Goal: Entertainment & Leisure: Consume media (video, audio)

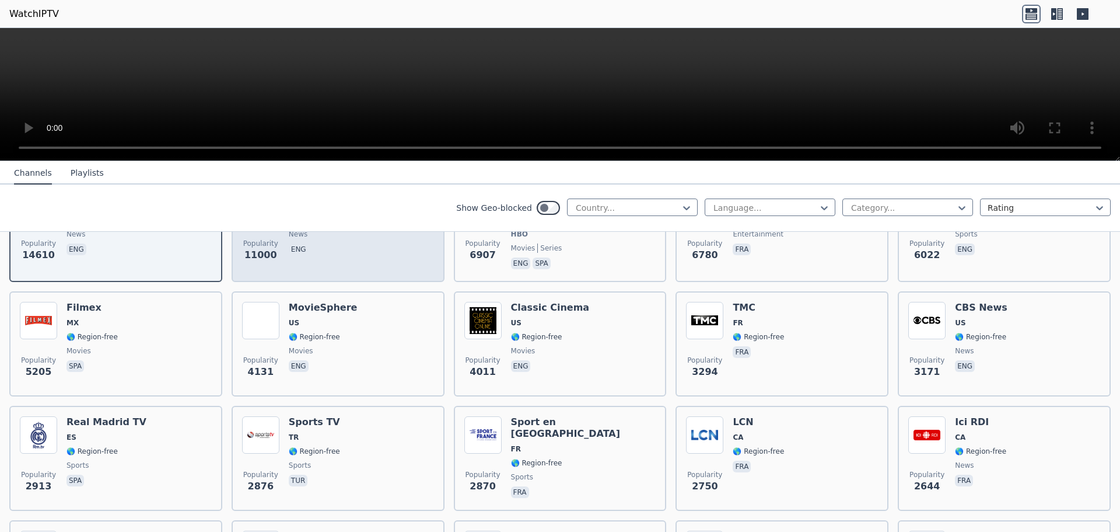
scroll to position [97, 0]
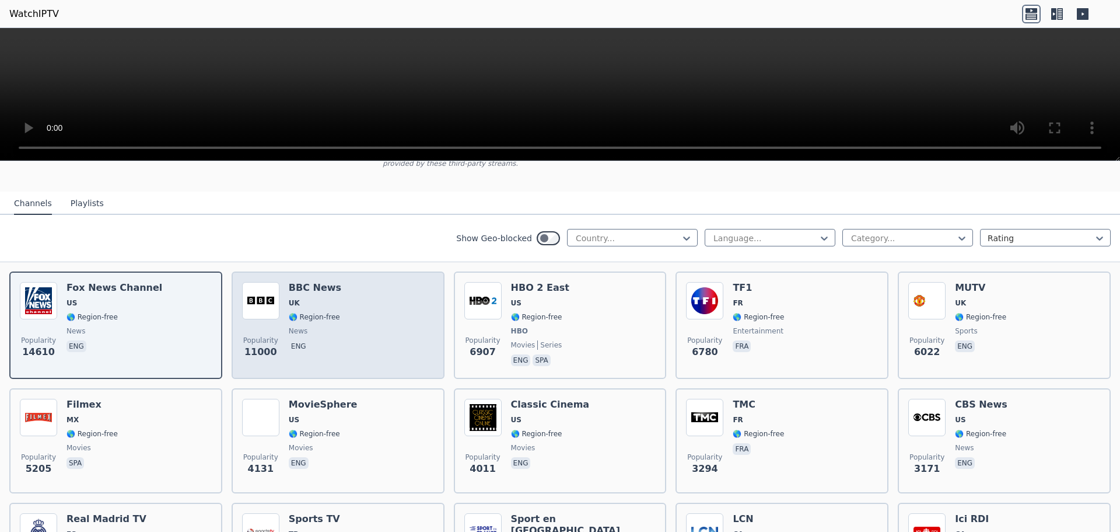
drag, startPoint x: 313, startPoint y: 277, endPoint x: 286, endPoint y: 282, distance: 27.3
drag, startPoint x: 286, startPoint y: 282, endPoint x: 258, endPoint y: 292, distance: 29.7
click at [258, 292] on img at bounding box center [260, 300] width 37 height 37
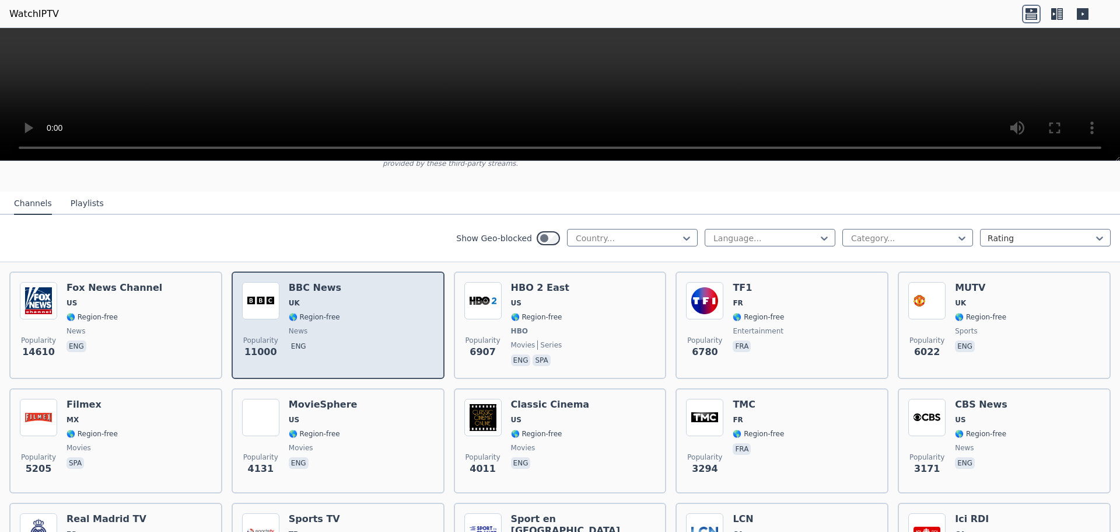
click at [300, 282] on h6 "BBC News" at bounding box center [315, 288] width 53 height 12
drag, startPoint x: 296, startPoint y: 282, endPoint x: 256, endPoint y: 291, distance: 41.2
drag, startPoint x: 256, startPoint y: 291, endPoint x: 265, endPoint y: 275, distance: 18.3
click at [265, 282] on img at bounding box center [260, 300] width 37 height 37
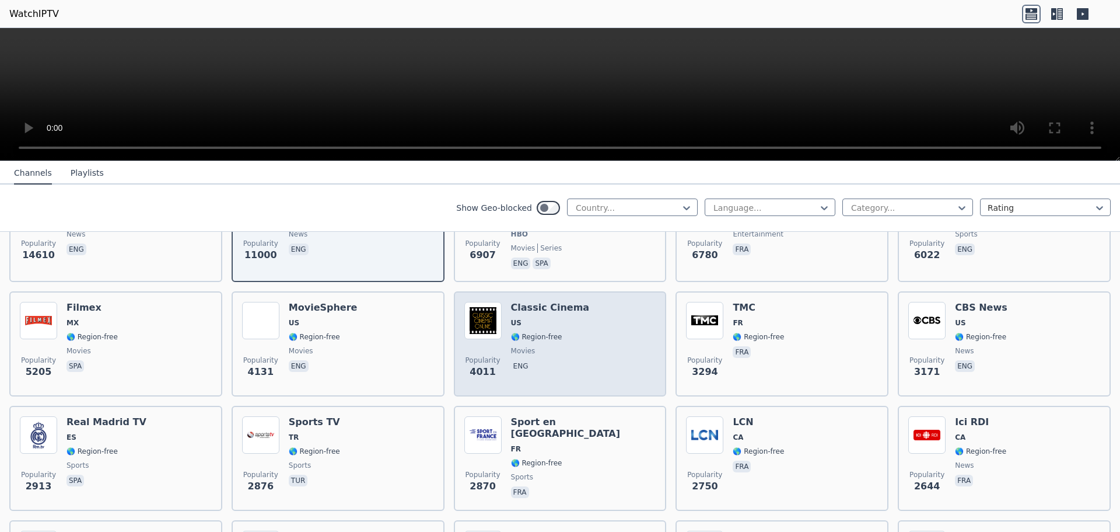
click at [496, 310] on img at bounding box center [482, 320] width 37 height 37
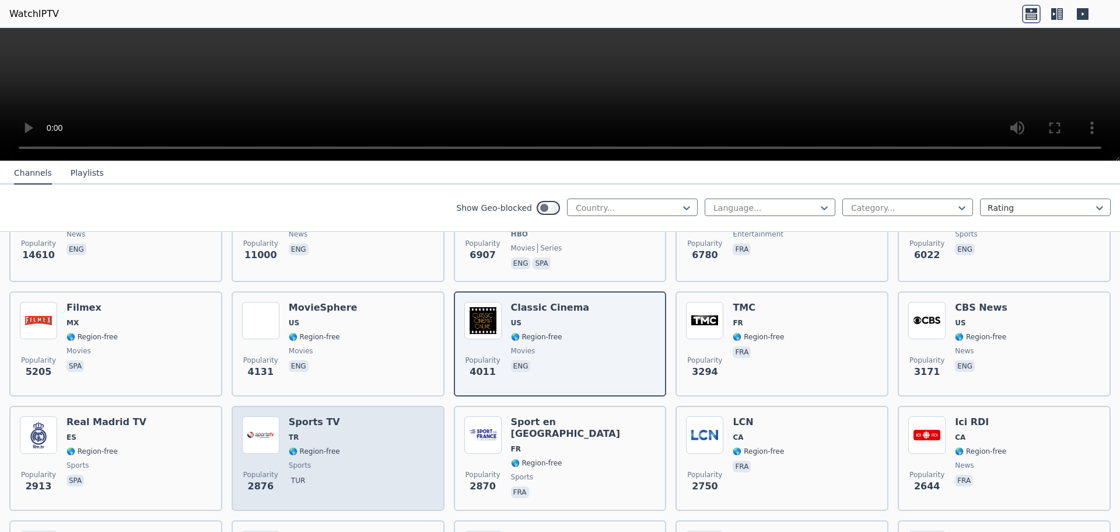
click at [300, 432] on span "TR" at bounding box center [314, 436] width 51 height 9
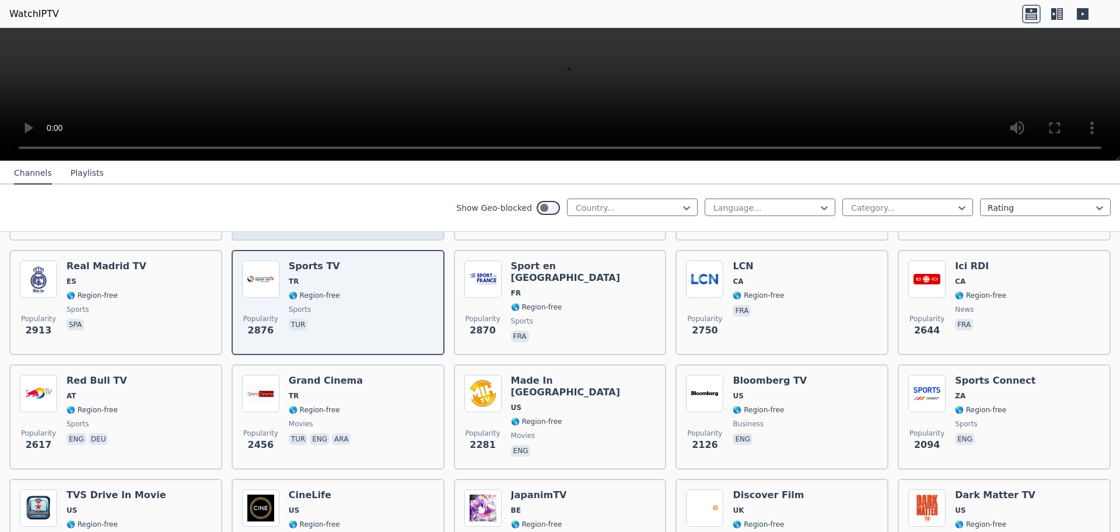
scroll to position [389, 0]
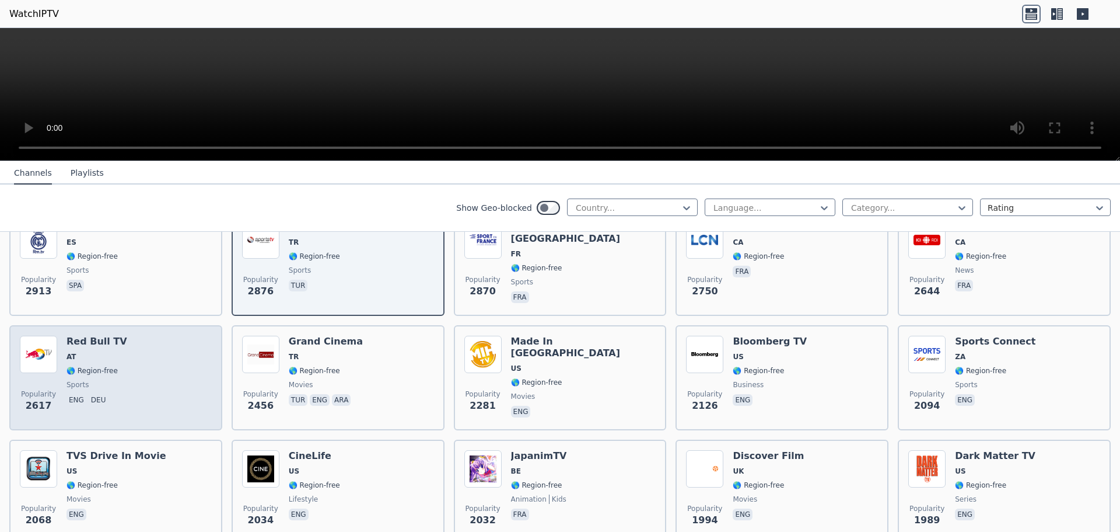
click at [103, 352] on span "AT" at bounding box center [97, 356] width 61 height 9
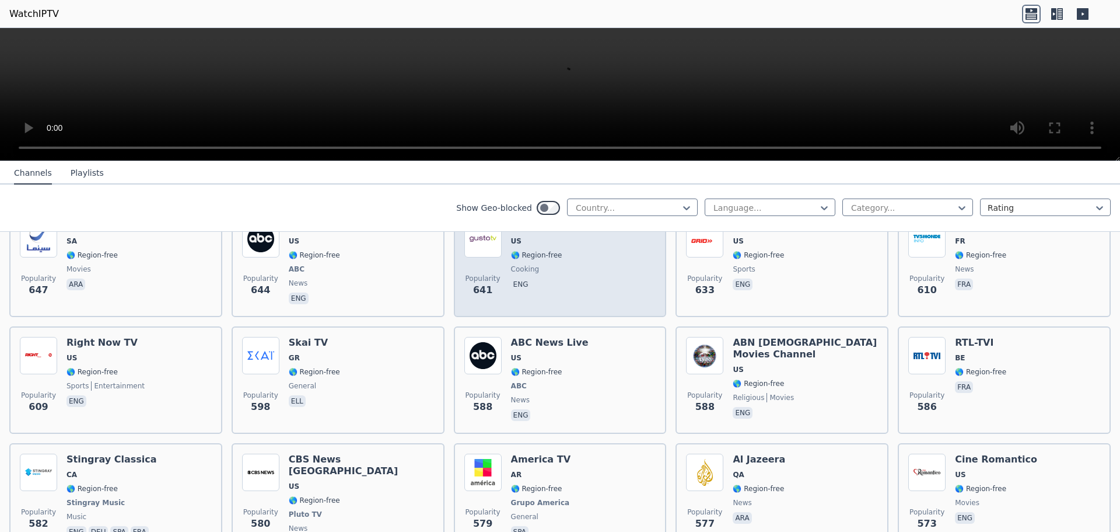
scroll to position [2917, 0]
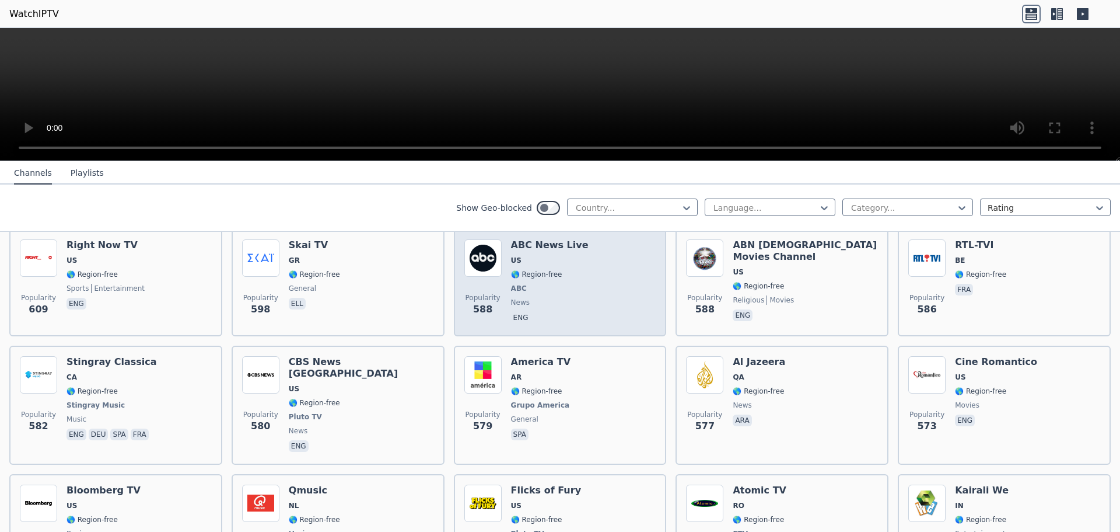
click at [511, 256] on span "US" at bounding box center [516, 260] width 11 height 9
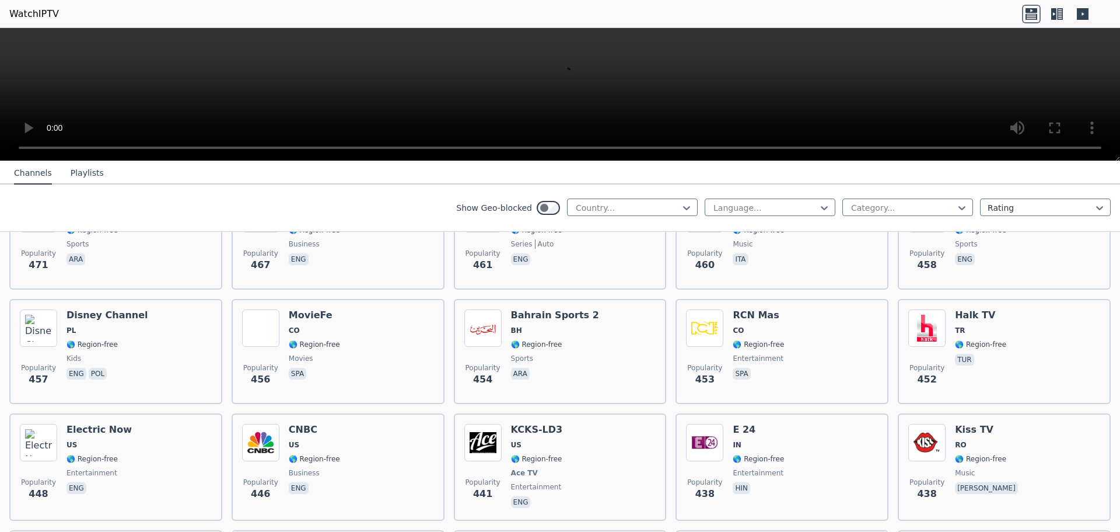
scroll to position [4181, 0]
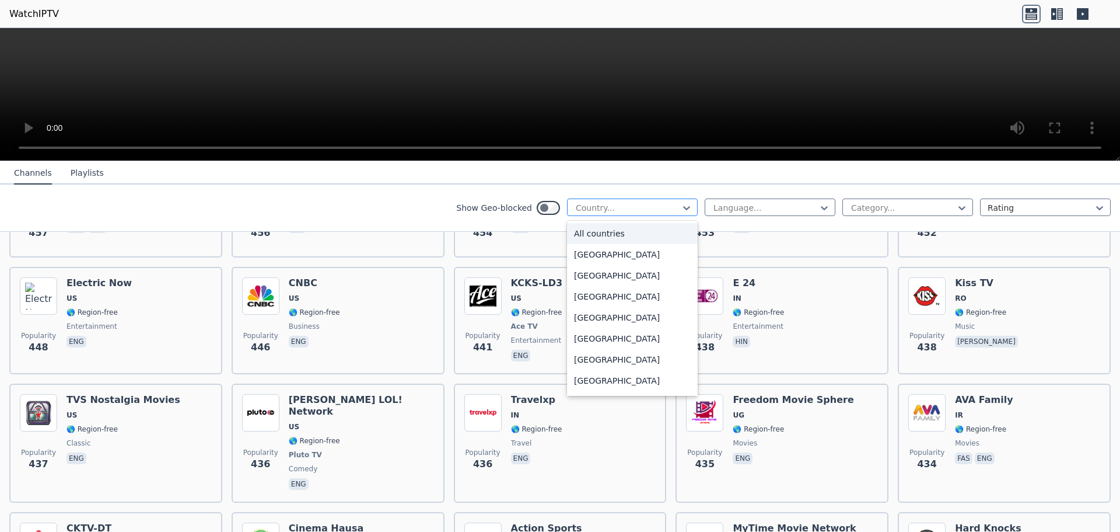
click at [601, 202] on div at bounding box center [628, 208] width 106 height 12
type input "*"
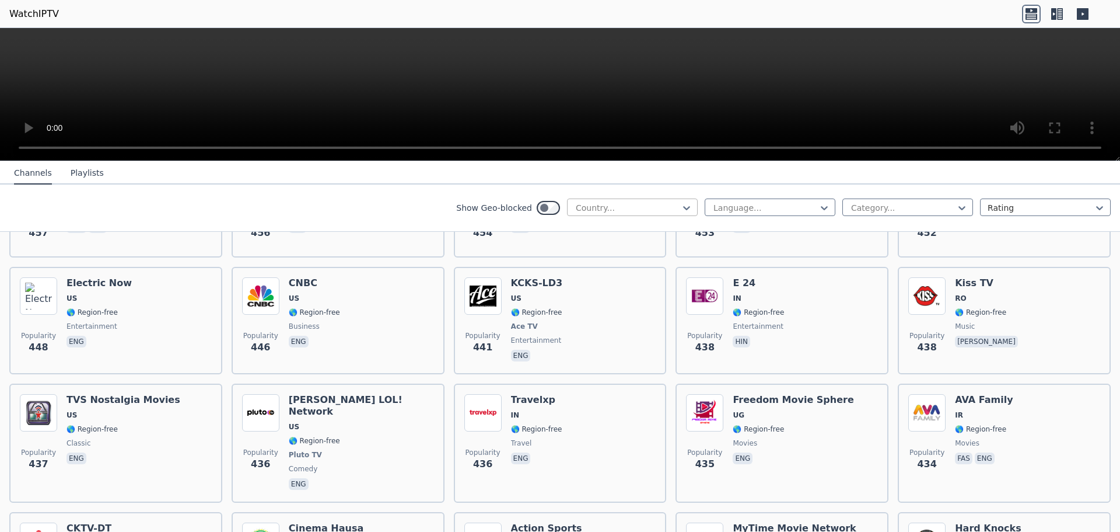
click at [592, 206] on div at bounding box center [628, 208] width 106 height 12
type input "*****"
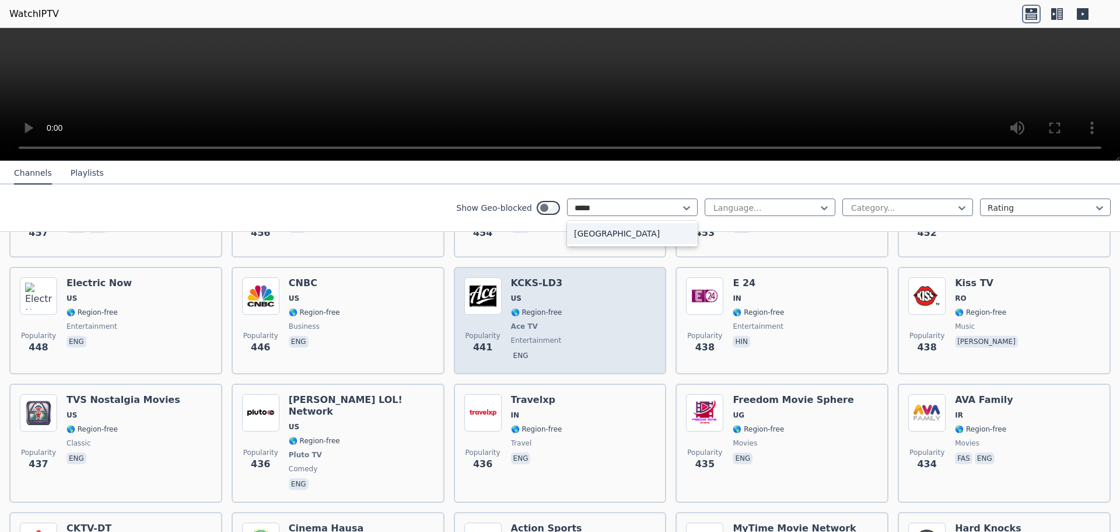
click at [569, 234] on div "[GEOGRAPHIC_DATA]" at bounding box center [632, 233] width 131 height 21
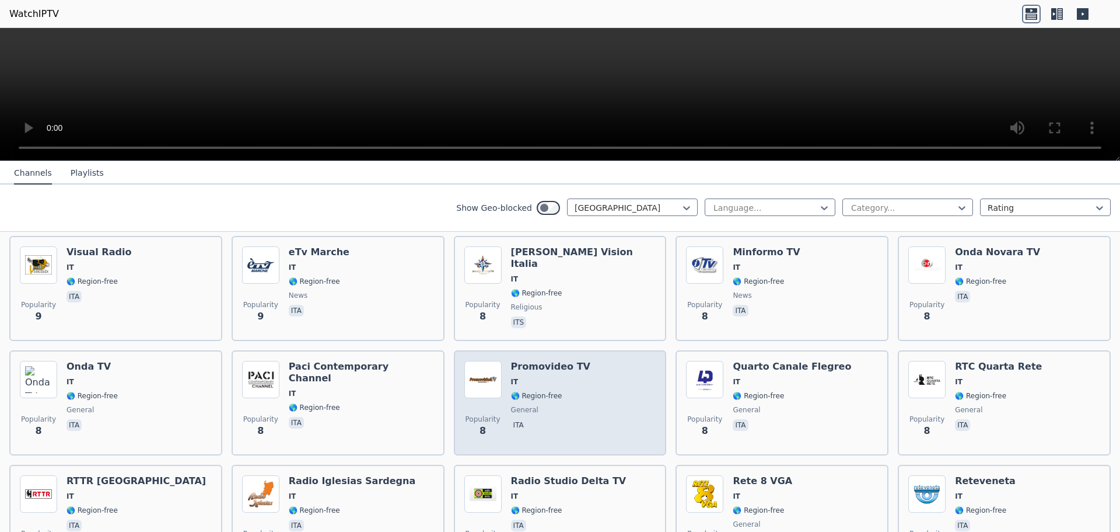
scroll to position [4894, 0]
